Goal: Task Accomplishment & Management: Use online tool/utility

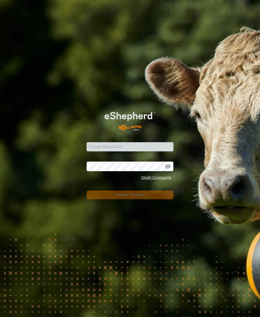
click at [115, 148] on div "Correo Electrónico" at bounding box center [130, 143] width 87 height 15
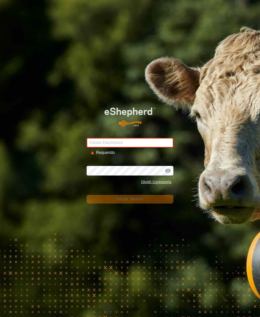
type input "[PERSON_NAME][EMAIL_ADDRESS][DOMAIN_NAME]"
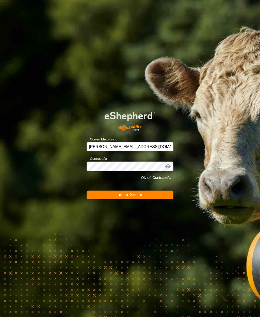
click at [136, 197] on span "Iniciar Sesión" at bounding box center [130, 195] width 27 height 4
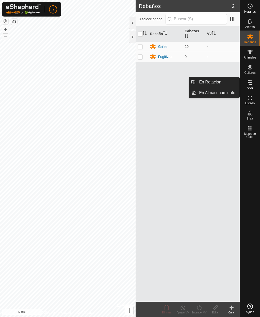
click at [250, 102] on span "Estado" at bounding box center [250, 103] width 9 height 3
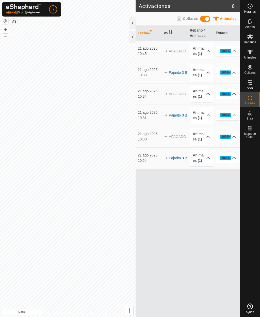
click at [233, 51] on icon at bounding box center [235, 51] width 4 height 4
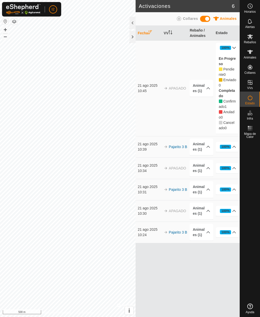
click at [228, 46] on div "100%" at bounding box center [226, 47] width 8 height 5
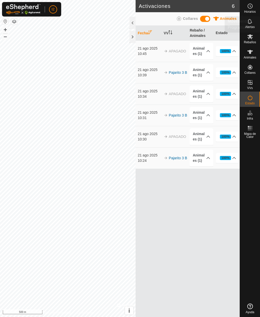
click at [251, 10] on span "Horarios" at bounding box center [250, 11] width 11 height 3
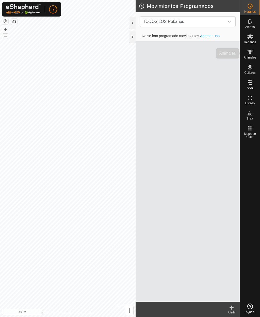
click at [250, 53] on icon at bounding box center [251, 52] width 6 height 4
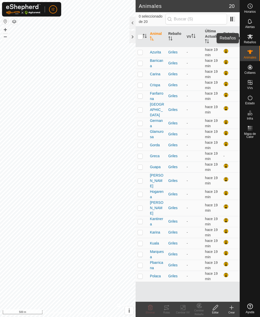
click at [251, 36] on icon at bounding box center [251, 36] width 6 height 5
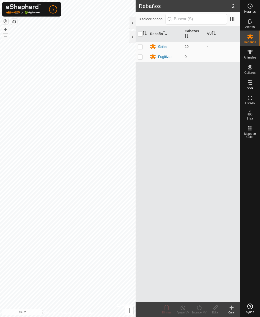
click at [252, 53] on icon at bounding box center [251, 52] width 6 height 6
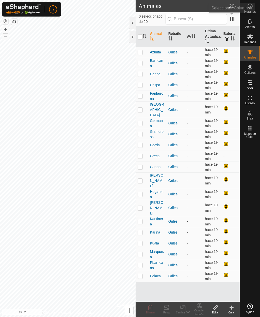
click at [234, 22] on span at bounding box center [233, 19] width 8 height 8
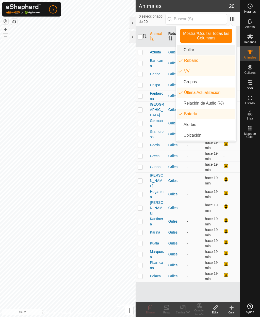
click at [199, 51] on li "Collar" at bounding box center [206, 50] width 59 height 10
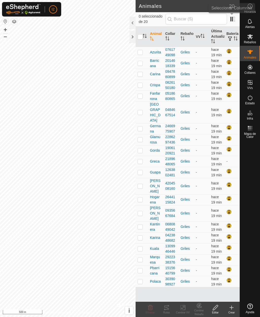
click at [229, 18] on span at bounding box center [233, 19] width 8 height 8
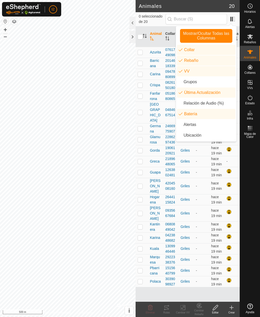
click at [198, 52] on li "Collar" at bounding box center [206, 50] width 59 height 10
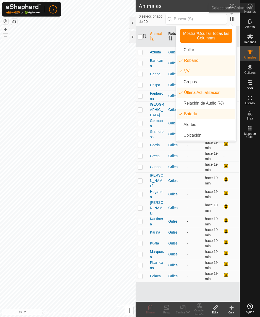
click at [232, 16] on span at bounding box center [233, 19] width 8 height 8
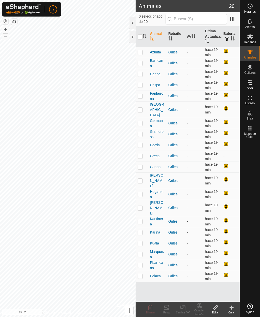
click at [231, 19] on span at bounding box center [233, 19] width 8 height 8
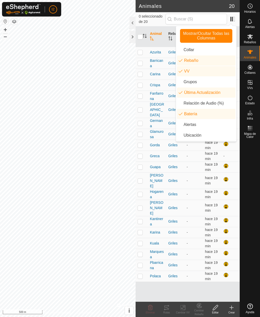
click at [197, 61] on li "Rebaño" at bounding box center [206, 60] width 59 height 10
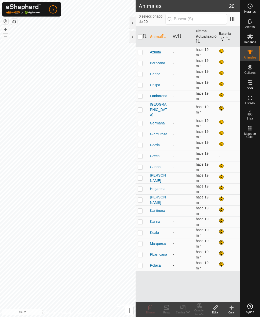
click at [133, 37] on div at bounding box center [133, 37] width 6 height 12
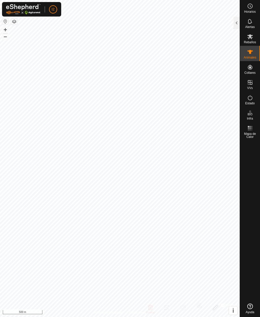
click at [15, 23] on button "button" at bounding box center [14, 22] width 6 height 6
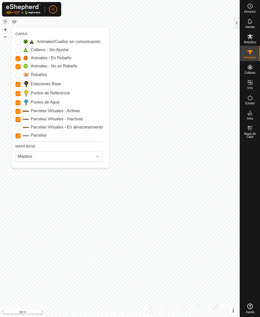
click at [18, 134] on input "Parcelas" at bounding box center [18, 135] width 5 height 5
click at [19, 137] on input "Parcelas" at bounding box center [18, 135] width 5 height 5
click at [17, 119] on Inactive "Parcelas Virtuales - Inactivas" at bounding box center [18, 119] width 5 height 5
click at [18, 119] on Inactive "Parcelas Virtuales - Inactivas" at bounding box center [18, 119] width 5 height 5
click at [16, 85] on Stations "Estaciones Base" at bounding box center [18, 84] width 5 height 5
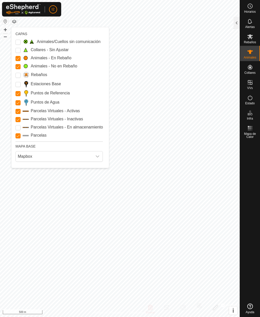
click at [18, 83] on Stations "Estaciones Base" at bounding box center [18, 84] width 5 height 5
click at [16, 57] on Mob "Animales - En Rebaño" at bounding box center [18, 58] width 5 height 5
click at [17, 60] on Mob "Animales - En Rebaño" at bounding box center [18, 58] width 5 height 5
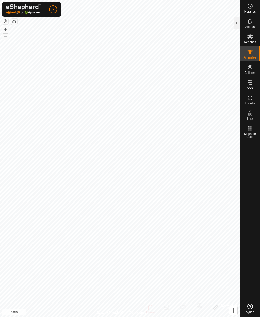
click at [13, 24] on button "button" at bounding box center [14, 22] width 6 height 6
click at [14, 24] on button "button" at bounding box center [14, 22] width 6 height 6
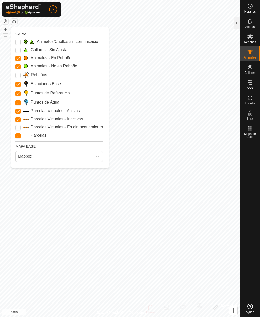
click at [17, 75] on input "Rebaños" at bounding box center [18, 75] width 5 height 5
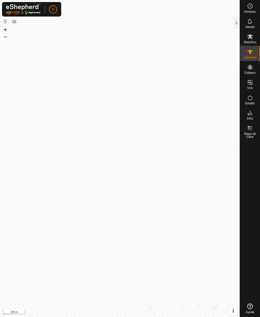
click at [15, 23] on button "button" at bounding box center [14, 22] width 6 height 6
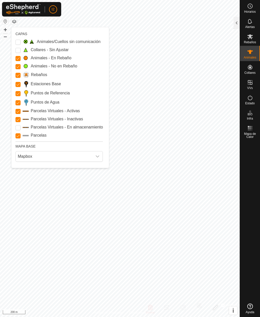
click at [17, 75] on input "Rebaños" at bounding box center [18, 75] width 5 height 5
click at [24, 156] on span "Mapbox" at bounding box center [54, 156] width 77 height 10
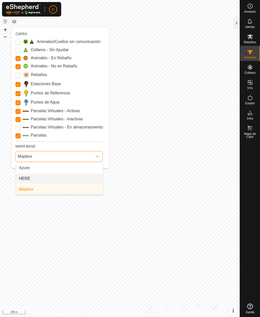
click at [23, 178] on span "HERE" at bounding box center [24, 179] width 11 height 6
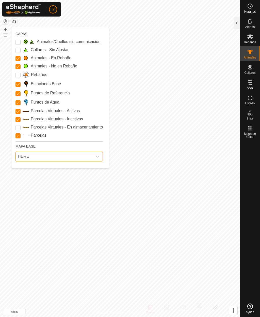
click at [24, 157] on span "HERE" at bounding box center [54, 156] width 77 height 10
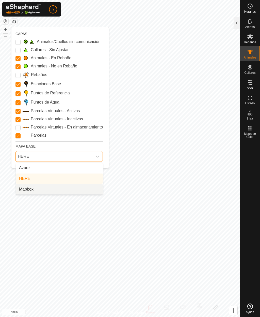
click at [21, 188] on span "Mapbox" at bounding box center [26, 189] width 14 height 6
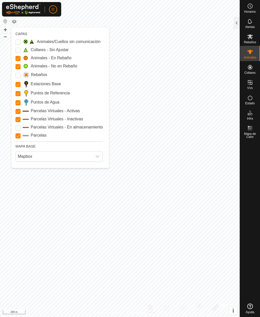
click at [18, 126] on Storage "Parcelas Virtuales - En almacenamiento" at bounding box center [18, 127] width 5 height 5
click at [17, 125] on Storage "Parcelas Virtuales - En almacenamiento" at bounding box center [18, 127] width 5 height 5
